Goal: Information Seeking & Learning: Learn about a topic

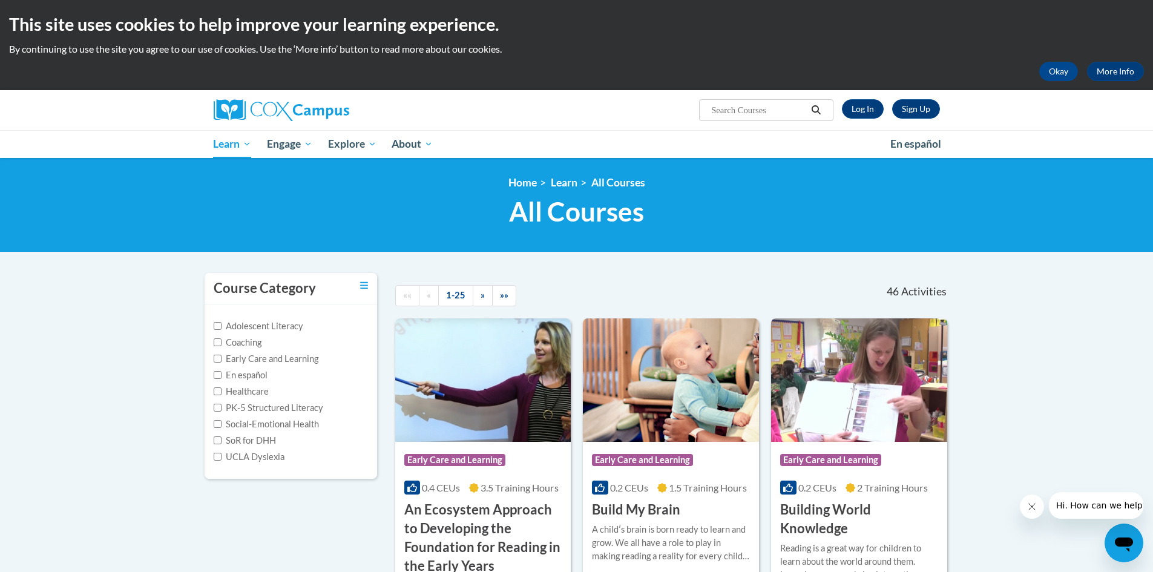
click at [722, 111] on input "Search..." at bounding box center [758, 110] width 97 height 15
click at [769, 107] on input "Search..." at bounding box center [758, 110] width 97 height 15
type input "transforming storytime"
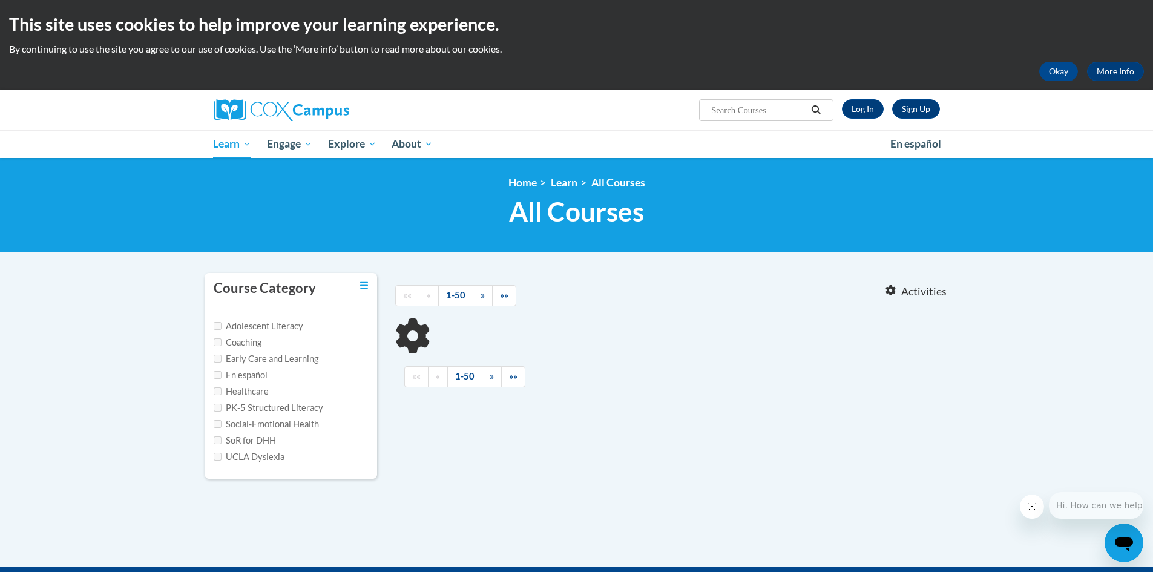
type input "transforming storytime"
click at [859, 112] on link "Log In" at bounding box center [863, 108] width 42 height 19
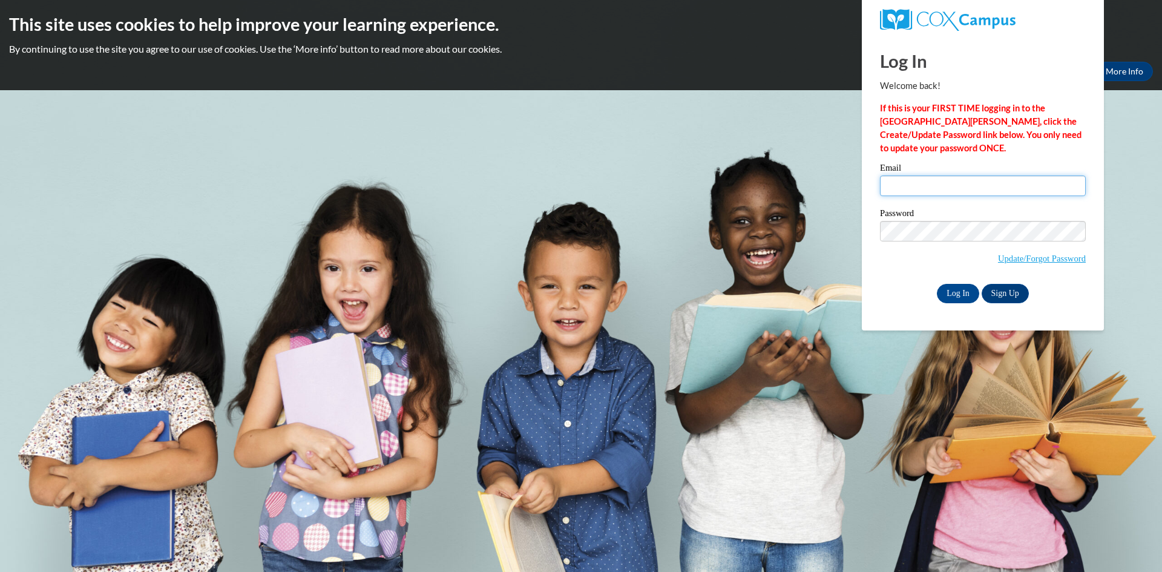
click at [931, 191] on input "Email" at bounding box center [983, 186] width 206 height 21
type input "[EMAIL_ADDRESS][DOMAIN_NAME]"
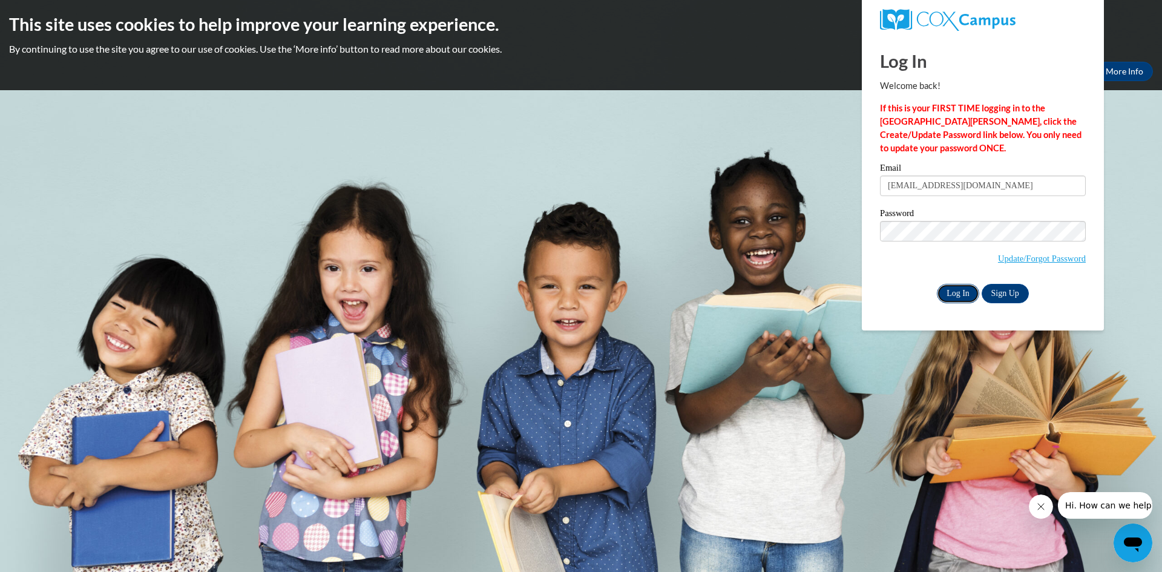
click at [958, 292] on input "Log In" at bounding box center [958, 293] width 42 height 19
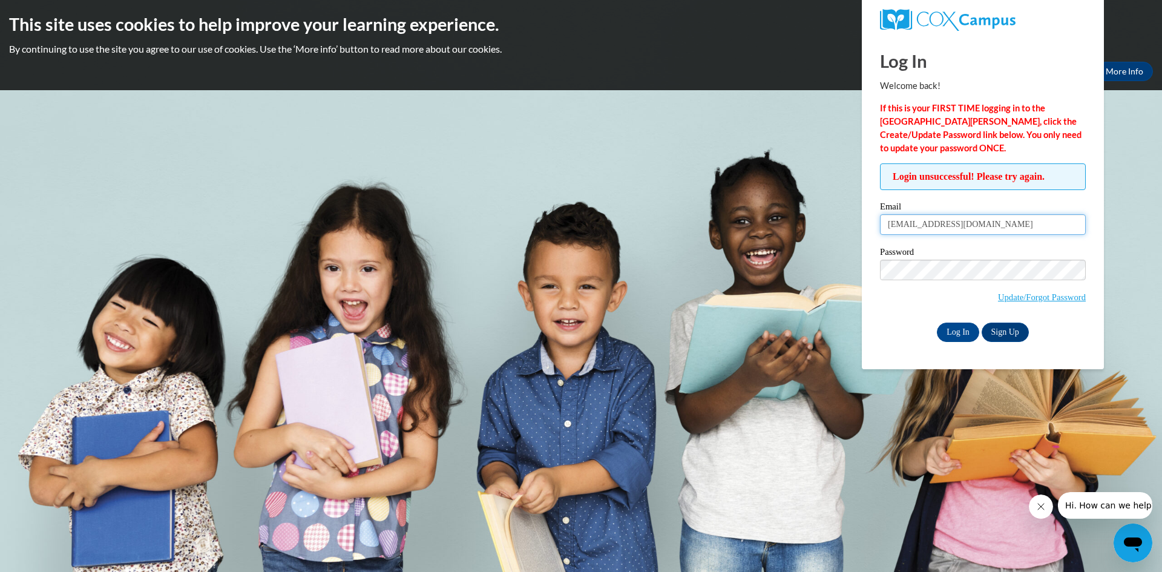
click at [987, 223] on input "only4johnna@gmail.com" at bounding box center [983, 224] width 206 height 21
type input "jlohr-gill@portagelearningcenters.com"
click at [965, 334] on input "Log In" at bounding box center [958, 332] width 42 height 19
click at [948, 226] on input "[EMAIL_ADDRESS][PERSON_NAME][DOMAIN_NAME]" at bounding box center [983, 224] width 206 height 21
type input "[EMAIL_ADDRESS][DOMAIN_NAME]"
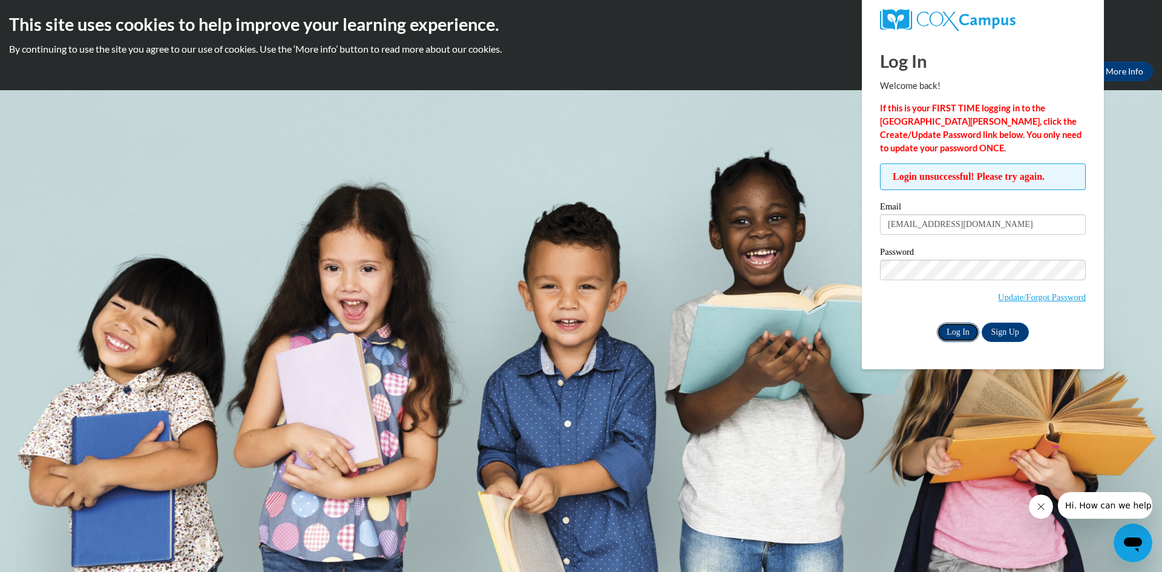
click at [948, 330] on input "Log In" at bounding box center [958, 332] width 42 height 19
click at [1054, 298] on link "Update/Forgot Password" at bounding box center [1042, 297] width 88 height 10
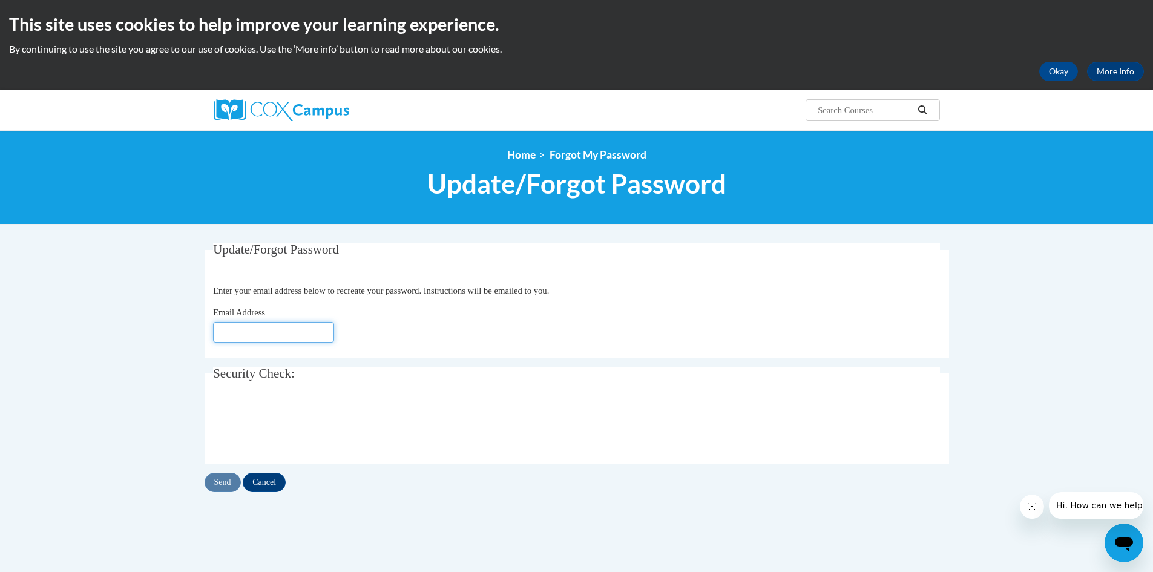
click at [291, 330] on input "Email Address" at bounding box center [273, 332] width 121 height 21
type input "[EMAIL_ADDRESS][DOMAIN_NAME]"
click at [222, 485] on input "Send" at bounding box center [223, 482] width 36 height 19
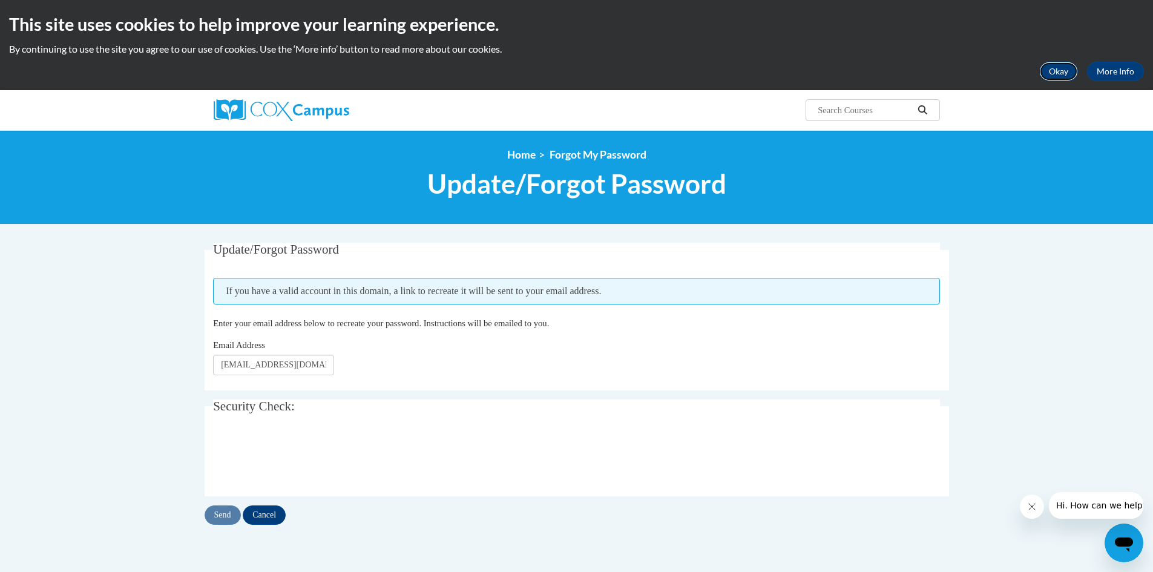
click at [1068, 73] on button "Okay" at bounding box center [1058, 71] width 39 height 19
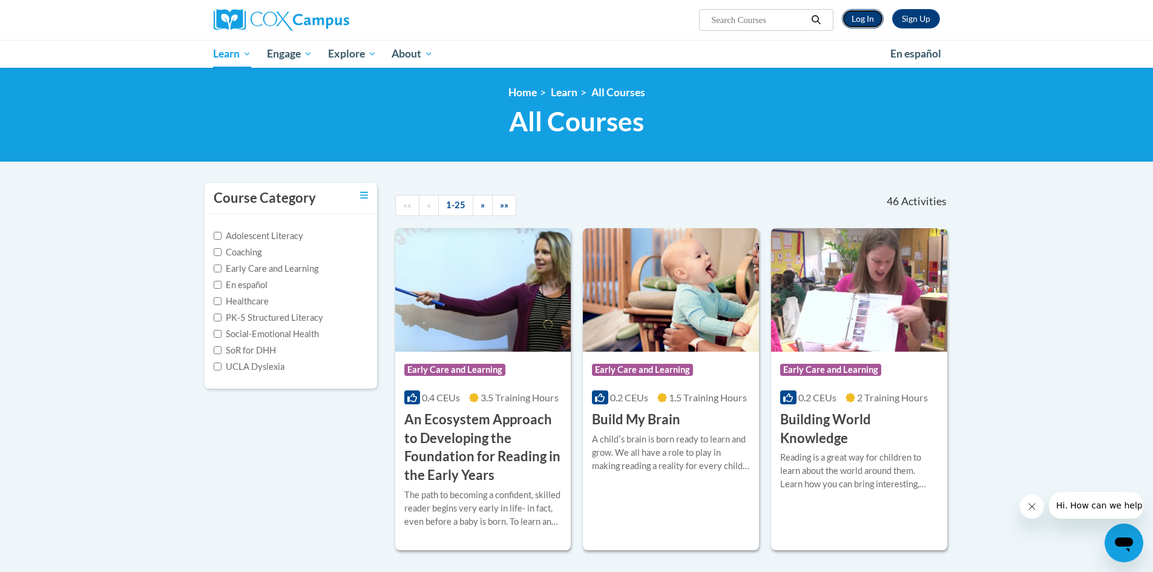
click at [859, 22] on link "Log In" at bounding box center [863, 18] width 42 height 19
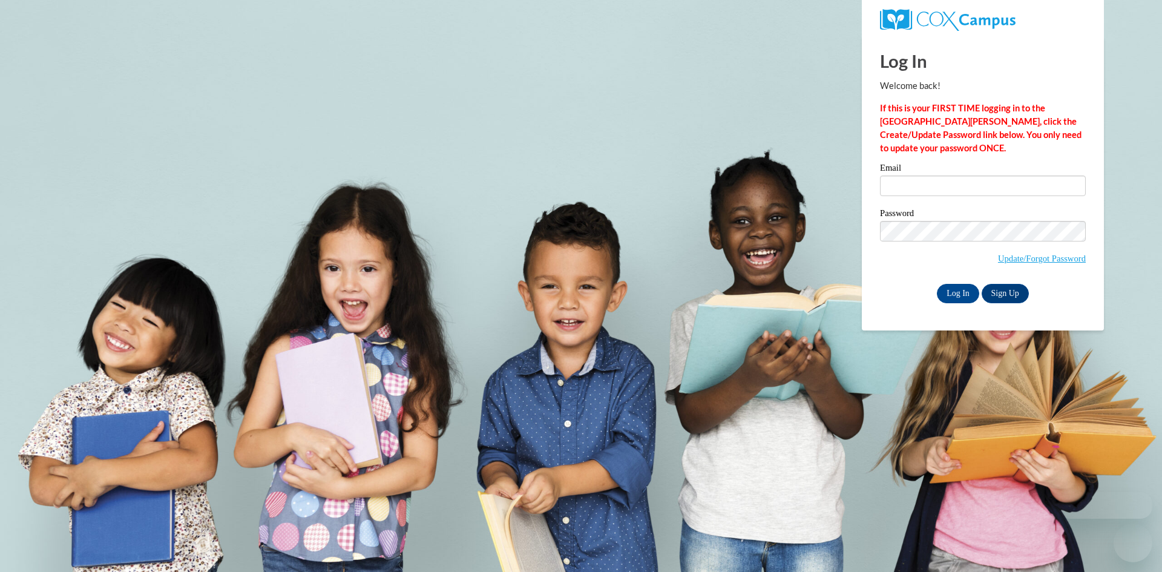
type input "[EMAIL_ADDRESS][DOMAIN_NAME]"
drag, startPoint x: 0, startPoint y: 0, endPoint x: 895, endPoint y: 181, distance: 912.7
click at [895, 181] on input "[EMAIL_ADDRESS][DOMAIN_NAME]" at bounding box center [983, 186] width 206 height 21
click at [875, 243] on div "Please enter your email! Please enter your password! Email only4johnna@gmail.co…" at bounding box center [983, 232] width 224 height 139
click at [849, 401] on body "Log In Welcome back! If this is your FIRST TIME logging in to the NEW Cox Campu…" at bounding box center [581, 286] width 1162 height 572
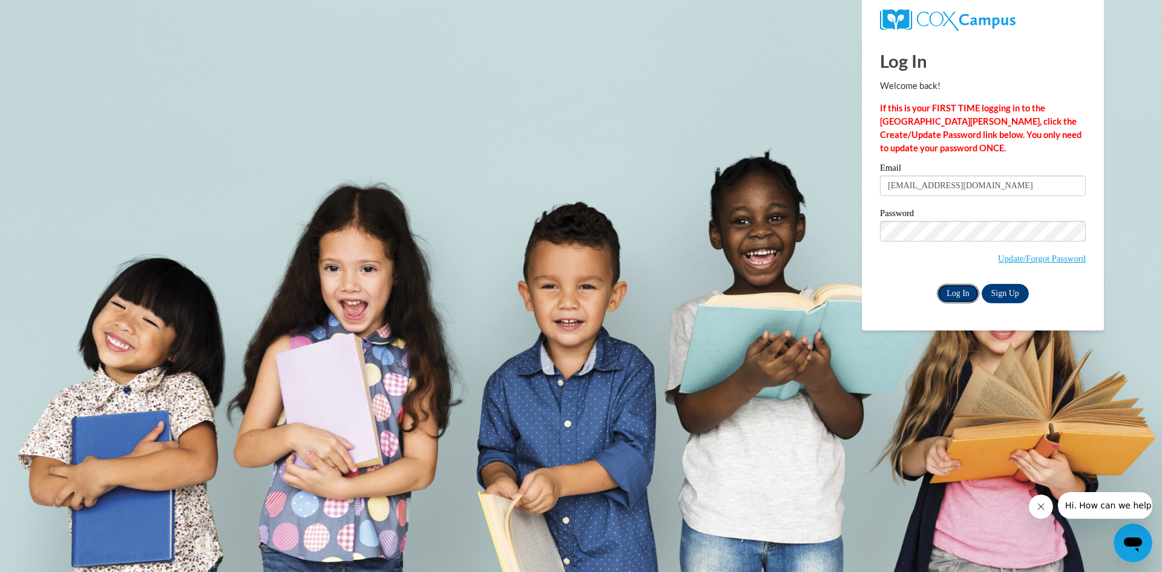
click at [963, 295] on input "Log In" at bounding box center [958, 293] width 42 height 19
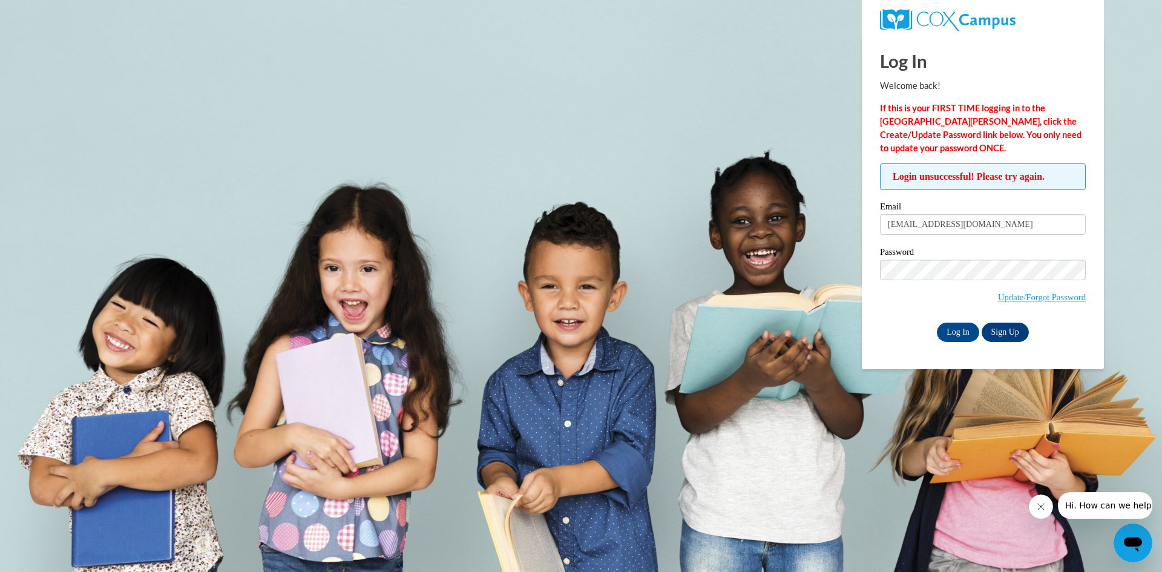
click at [896, 332] on div "Log In Sign Up" at bounding box center [983, 332] width 206 height 19
click at [963, 330] on input "Log In" at bounding box center [958, 332] width 42 height 19
